Goal: Information Seeking & Learning: Learn about a topic

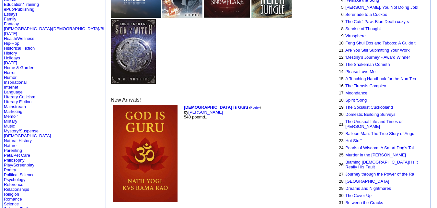
scroll to position [112, 0]
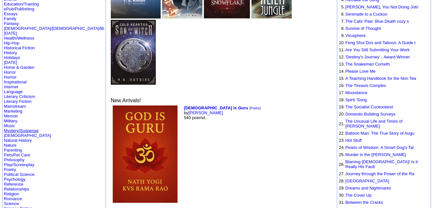
click at [25, 128] on link "Mystery/Suspense" at bounding box center [21, 130] width 35 height 5
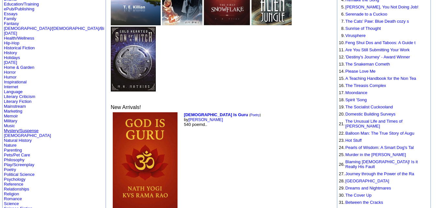
click at [25, 128] on link "Mystery/Suspense" at bounding box center [21, 130] width 35 height 5
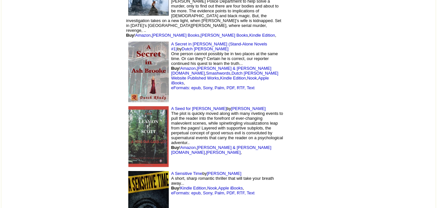
scroll to position [6292, 0]
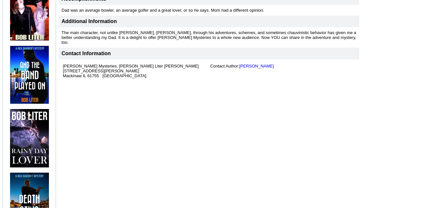
scroll to position [245, 0]
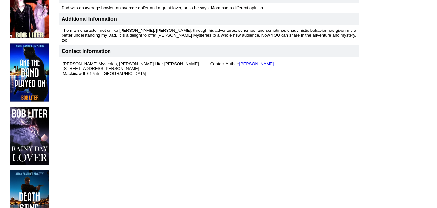
click at [254, 61] on link "Bob Liter" at bounding box center [256, 63] width 35 height 5
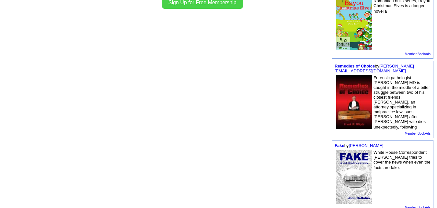
scroll to position [295, 0]
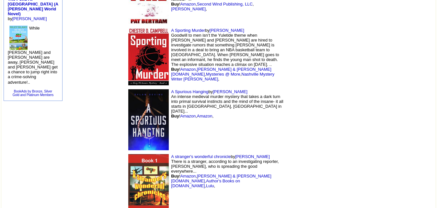
scroll to position [393, 0]
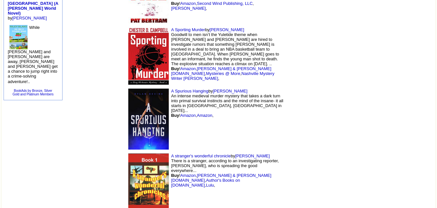
click at [138, 151] on td "A stranger's wonderful chronicle by Antoine Raphael There is a stranger, accord…" at bounding box center [204, 182] width 161 height 63
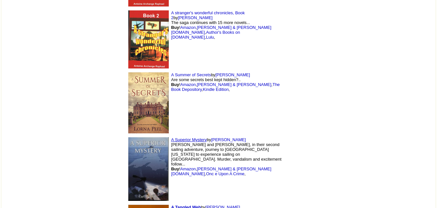
scroll to position [602, 0]
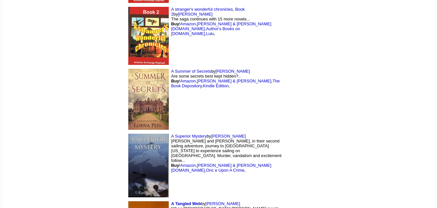
click at [174, 133] on font "by Carl Brookins Tanner and Mary Whitney, in their second sailing adventure, jo…" at bounding box center [226, 152] width 110 height 39
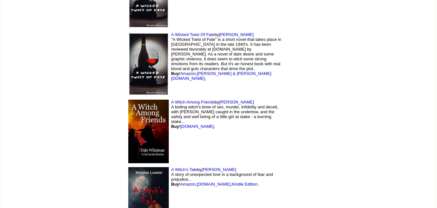
scroll to position [1729, 0]
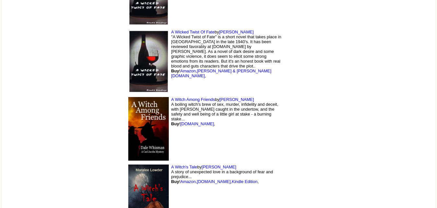
click at [190, 95] on td "A Witch Among Friends by Dale Whisman A boiling witch's brew of sex, murder, in…" at bounding box center [204, 128] width 161 height 67
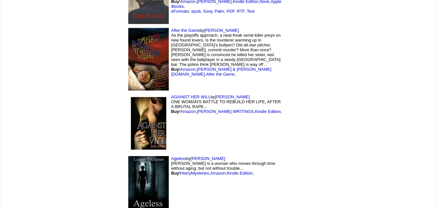
scroll to position [3349, 0]
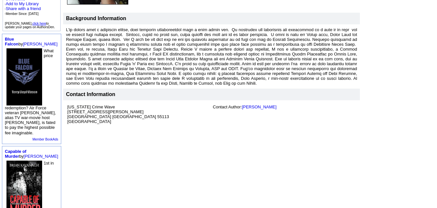
scroll to position [160, 0]
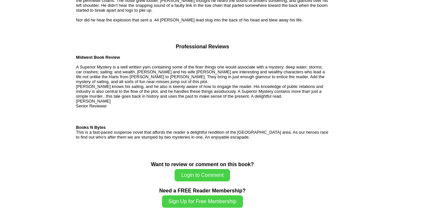
scroll to position [587, 0]
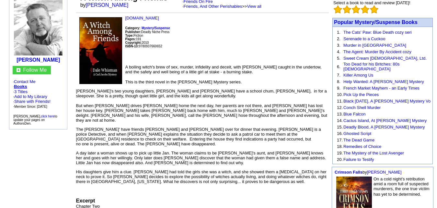
scroll to position [58, 0]
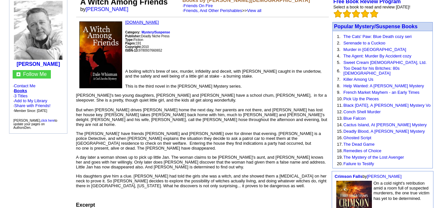
click at [143, 20] on link "AWOC.COM" at bounding box center [142, 22] width 34 height 5
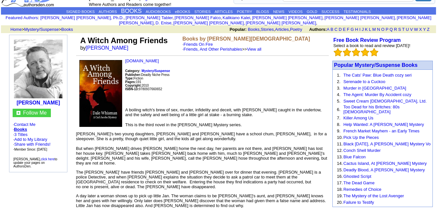
scroll to position [13, 0]
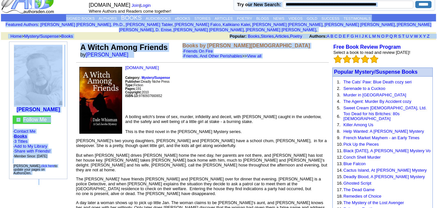
drag, startPoint x: 203, startPoint y: 59, endPoint x: 245, endPoint y: 11, distance: 63.6
